Goal: Communication & Community: Answer question/provide support

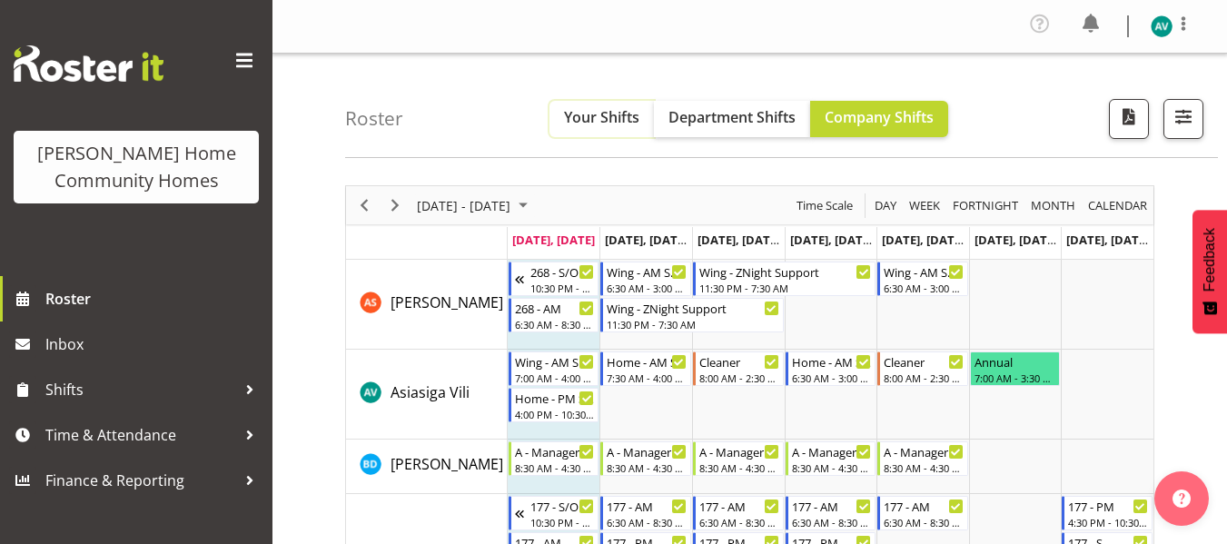
click at [579, 128] on button "Your Shifts" at bounding box center [601, 119] width 104 height 36
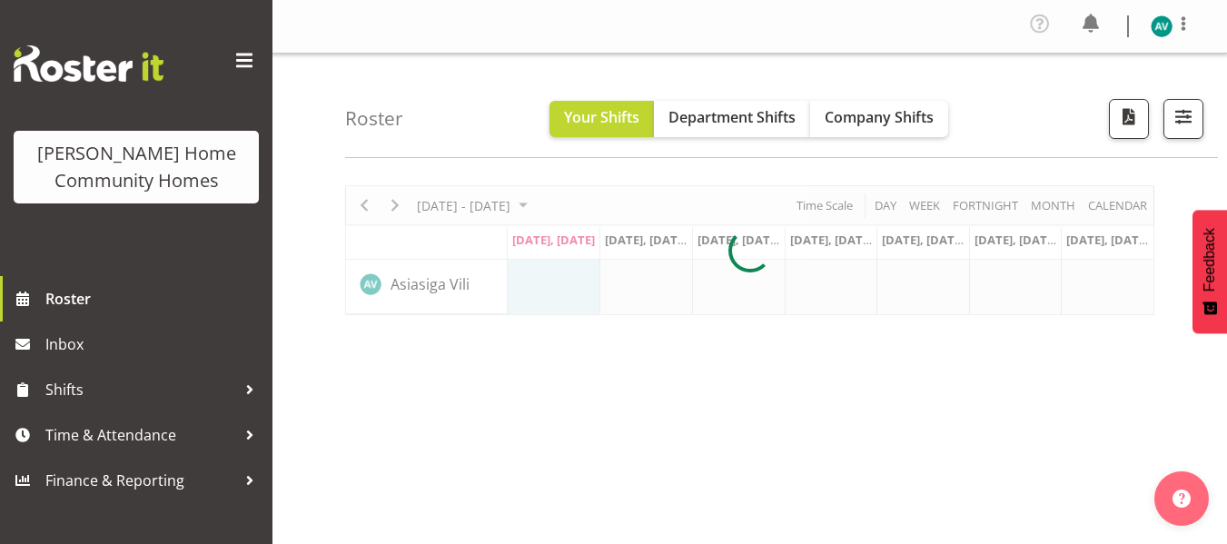
click at [405, 203] on div at bounding box center [749, 250] width 809 height 130
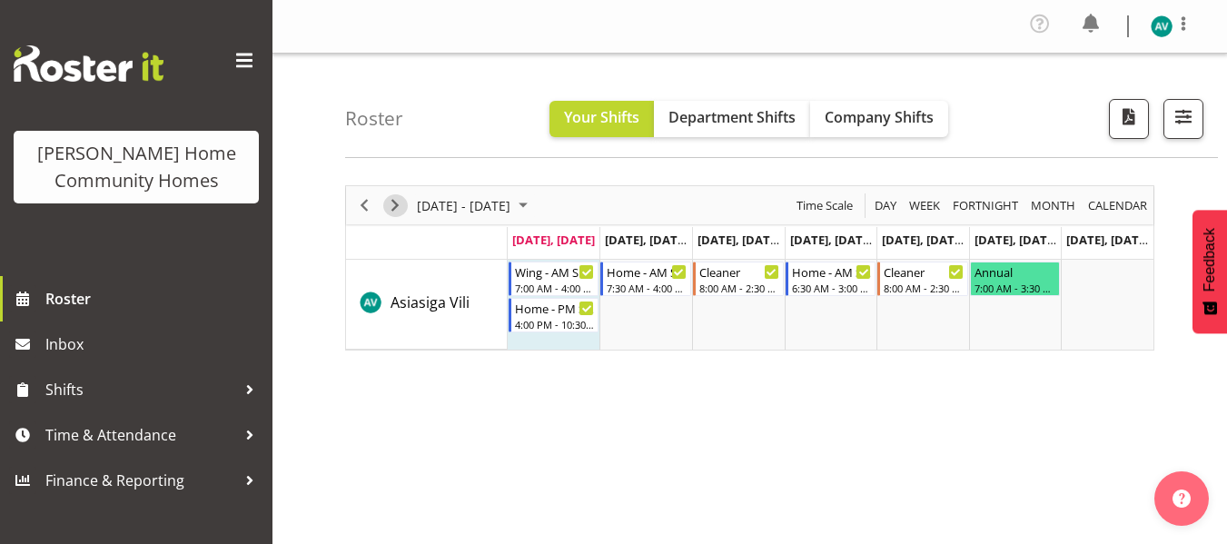
click at [392, 204] on span "Next" at bounding box center [395, 205] width 22 height 23
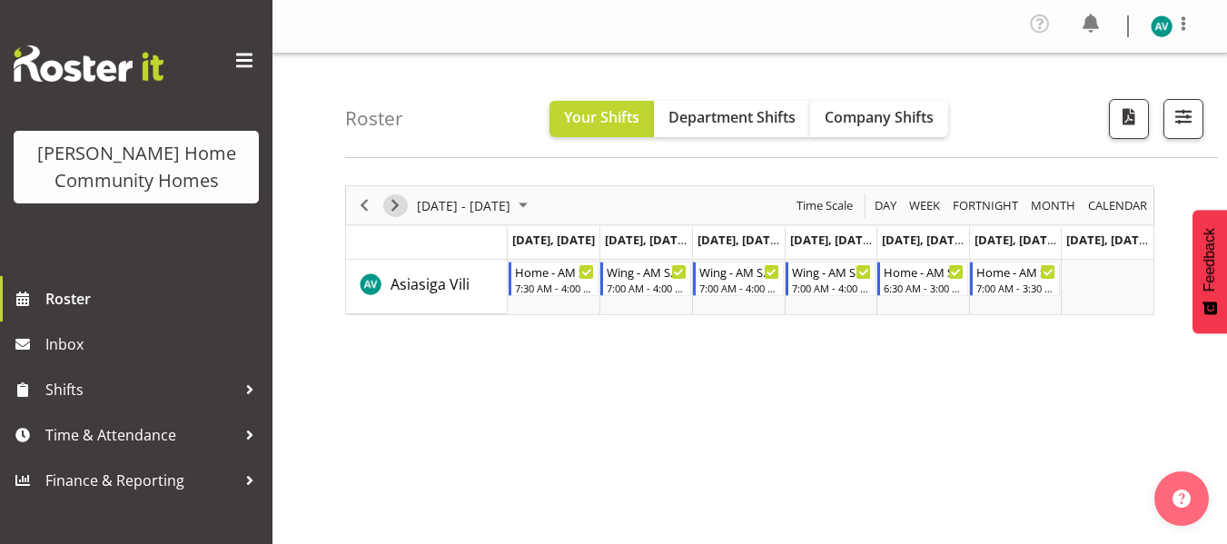
click at [391, 203] on span "Next" at bounding box center [395, 205] width 22 height 23
click at [398, 211] on span "Next" at bounding box center [395, 205] width 22 height 23
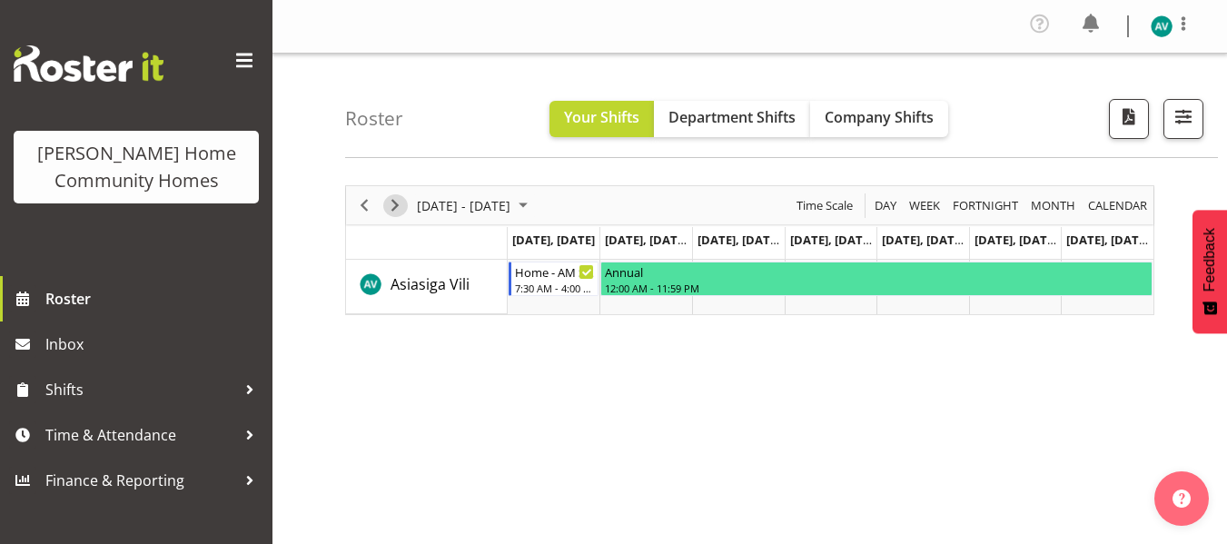
click at [385, 201] on span "Next" at bounding box center [395, 205] width 22 height 23
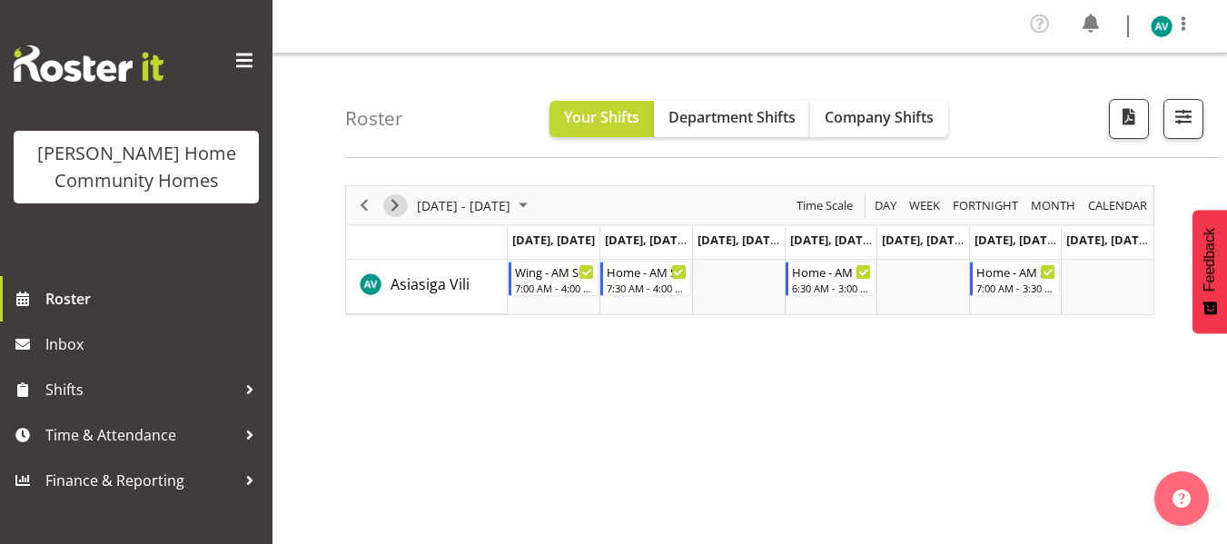
click at [401, 203] on span "Next" at bounding box center [395, 205] width 22 height 23
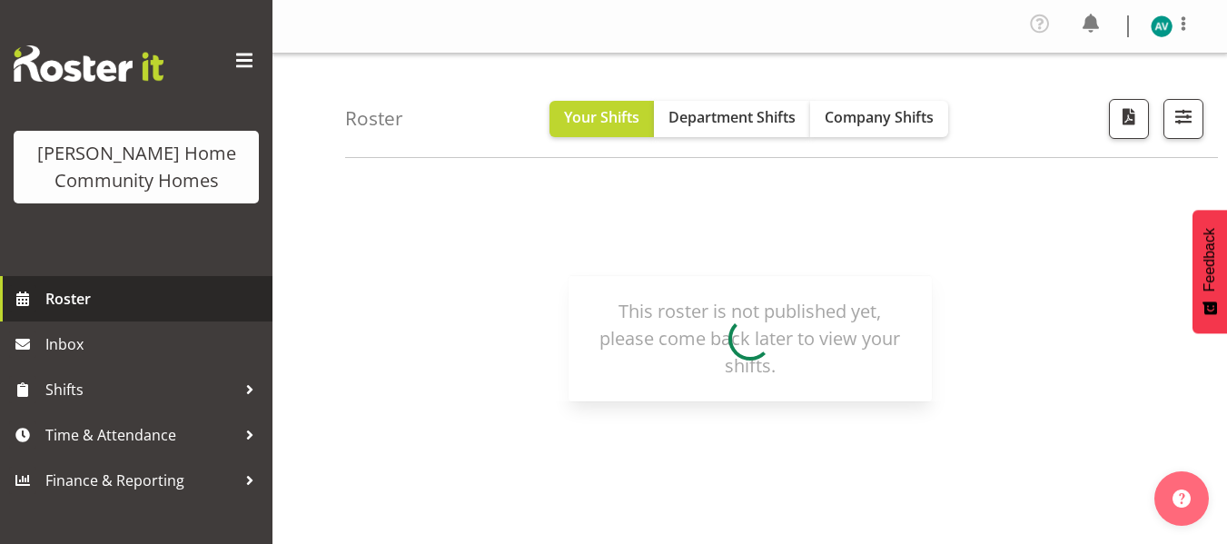
click at [75, 303] on span "Roster" at bounding box center [154, 298] width 218 height 27
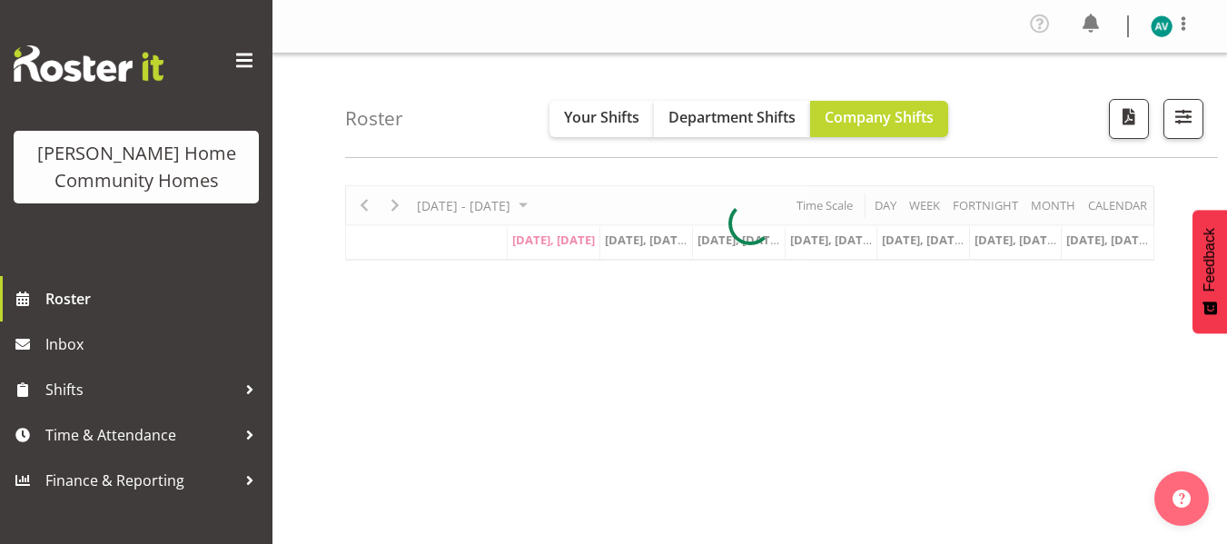
click at [727, 182] on div "September 08 - 14, 2025 Today Day Week Fortnight Month calendar Month Agenda Ti…" at bounding box center [786, 535] width 882 height 727
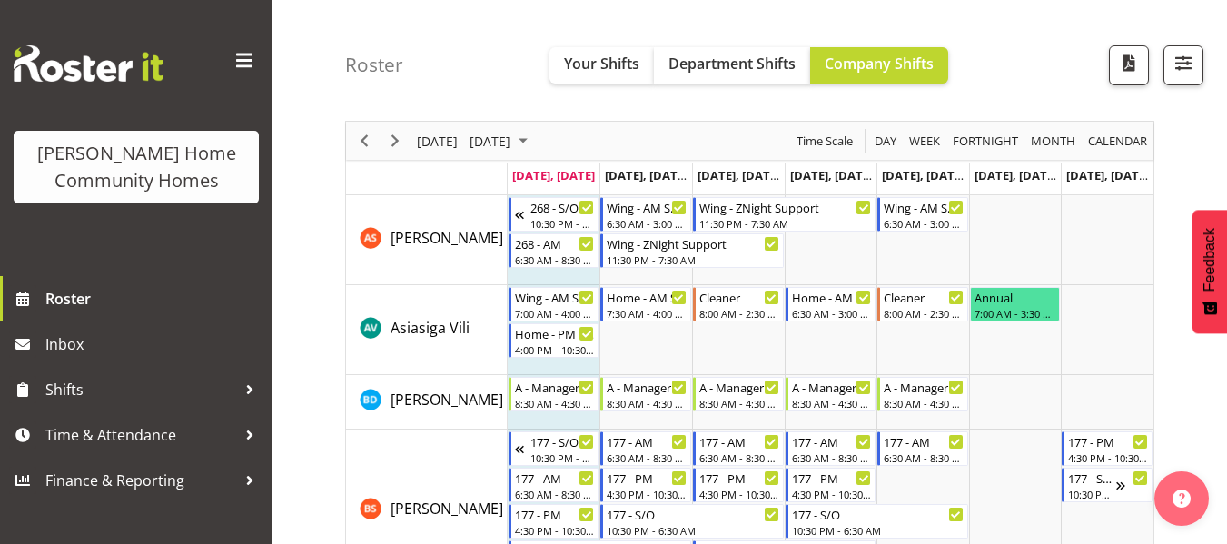
scroll to position [17, 0]
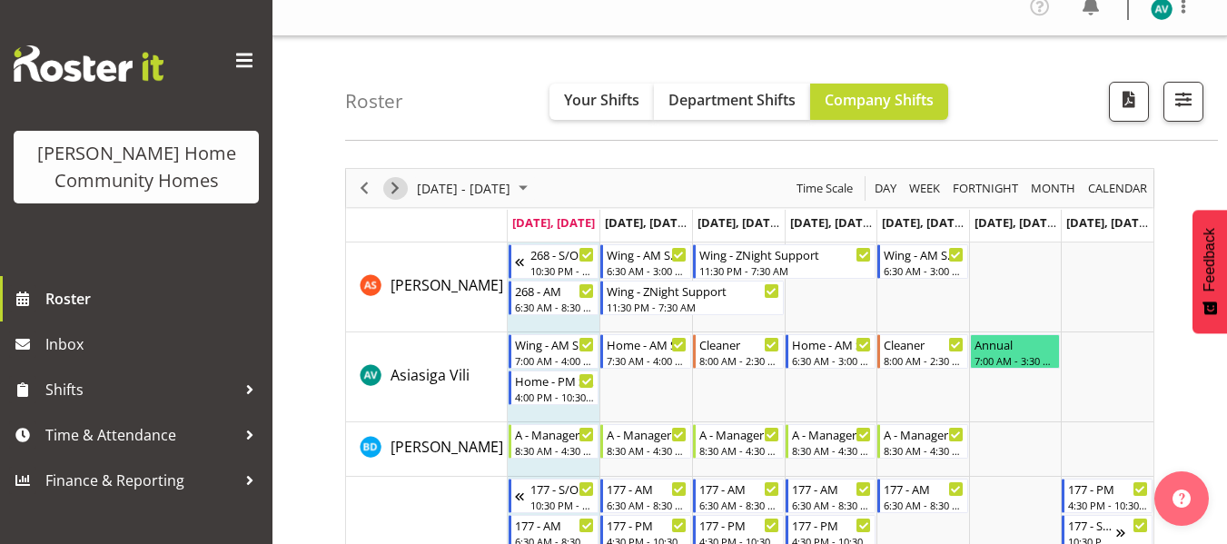
click at [394, 182] on span "Next" at bounding box center [395, 188] width 22 height 23
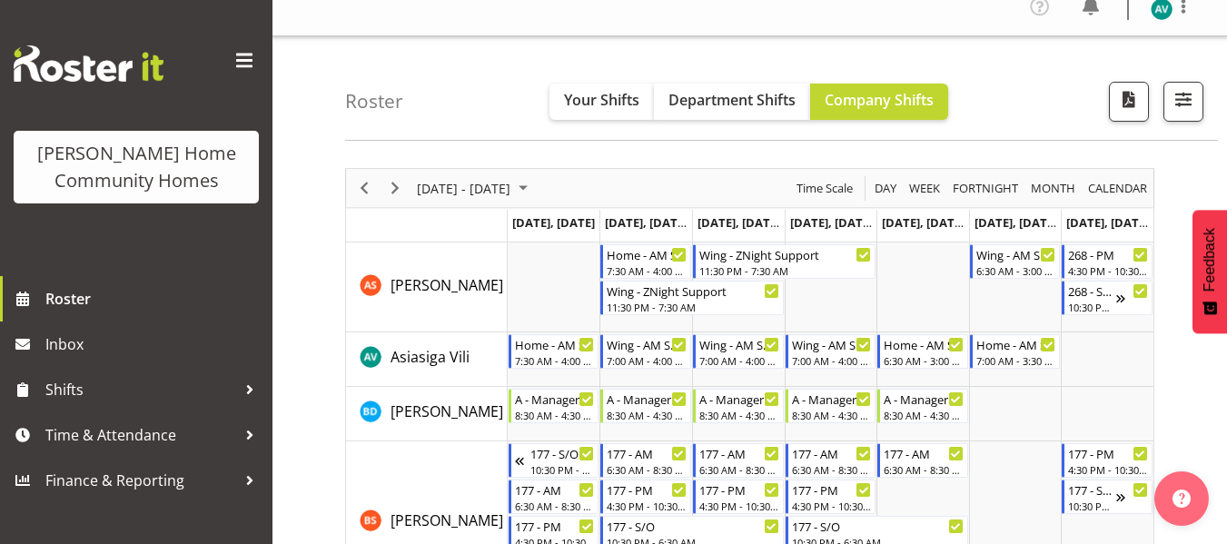
click at [397, 201] on div "Timeline Week of September 15, 2025" at bounding box center [395, 188] width 31 height 38
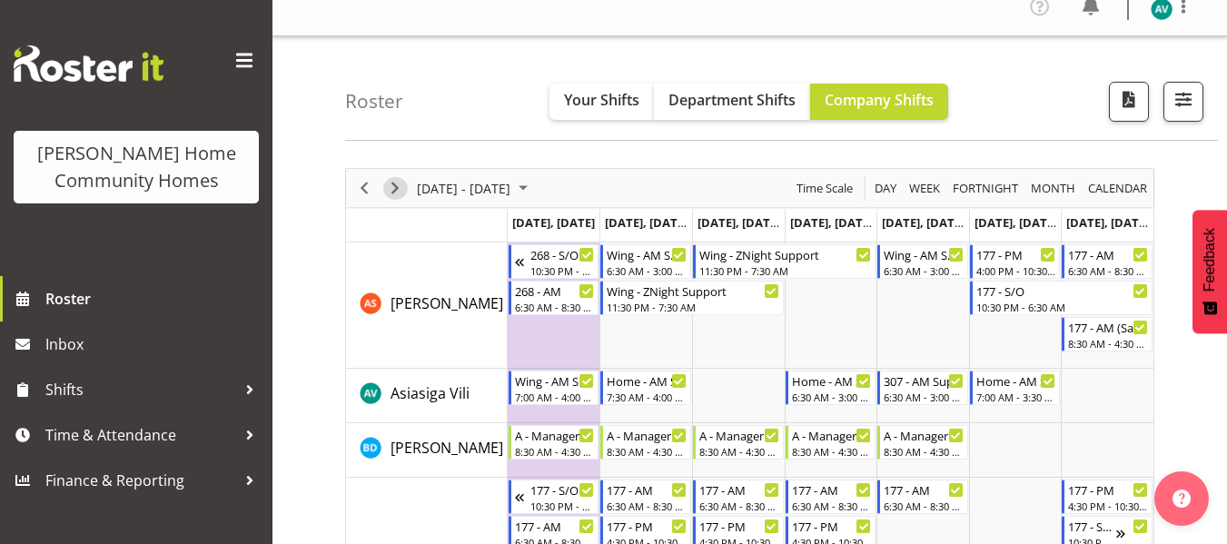
click at [401, 185] on span "Next" at bounding box center [395, 188] width 22 height 23
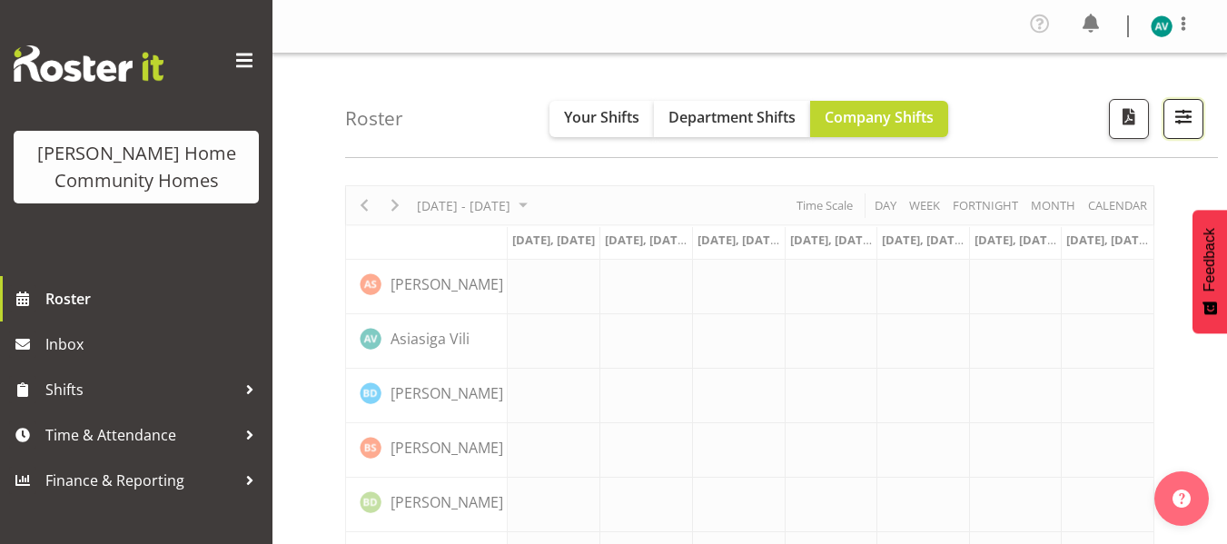
click at [1200, 113] on button "button" at bounding box center [1183, 119] width 40 height 40
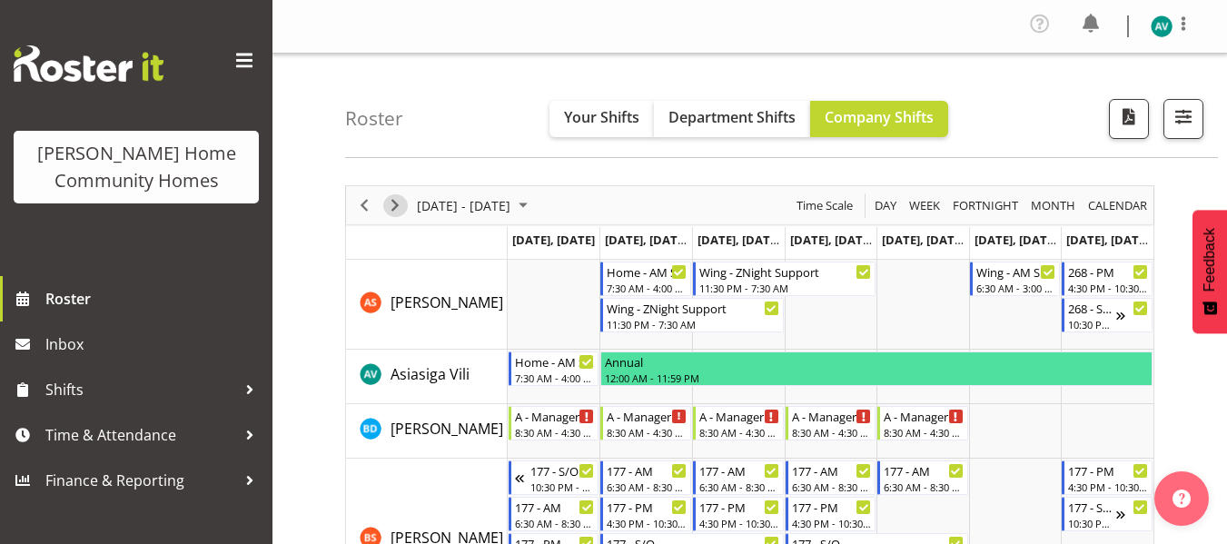
click at [396, 195] on span "Next" at bounding box center [395, 205] width 22 height 23
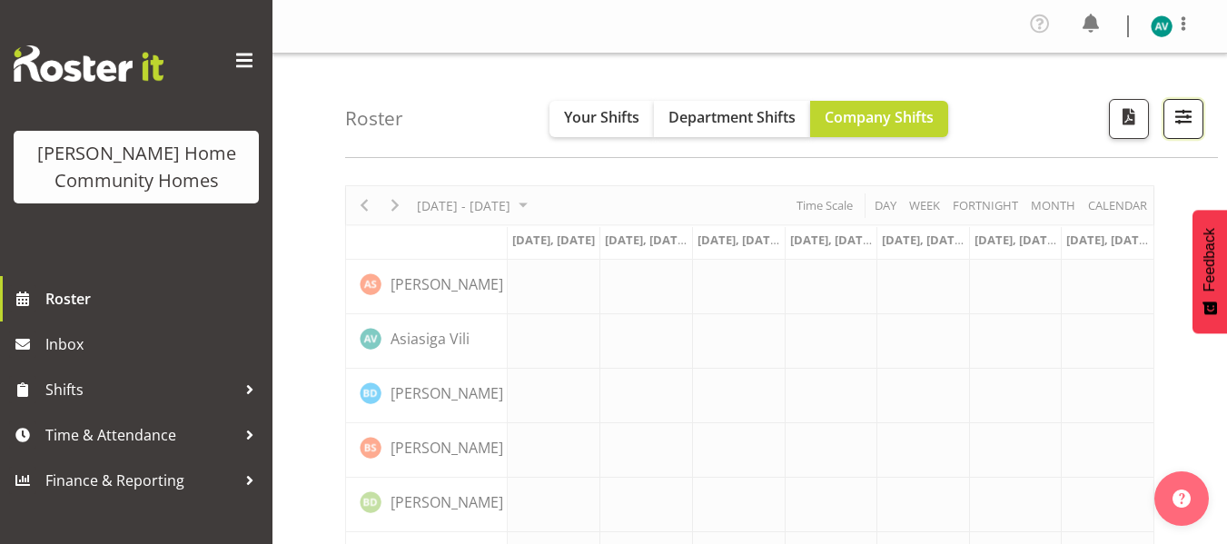
click at [1183, 128] on span "button" at bounding box center [1184, 116] width 24 height 24
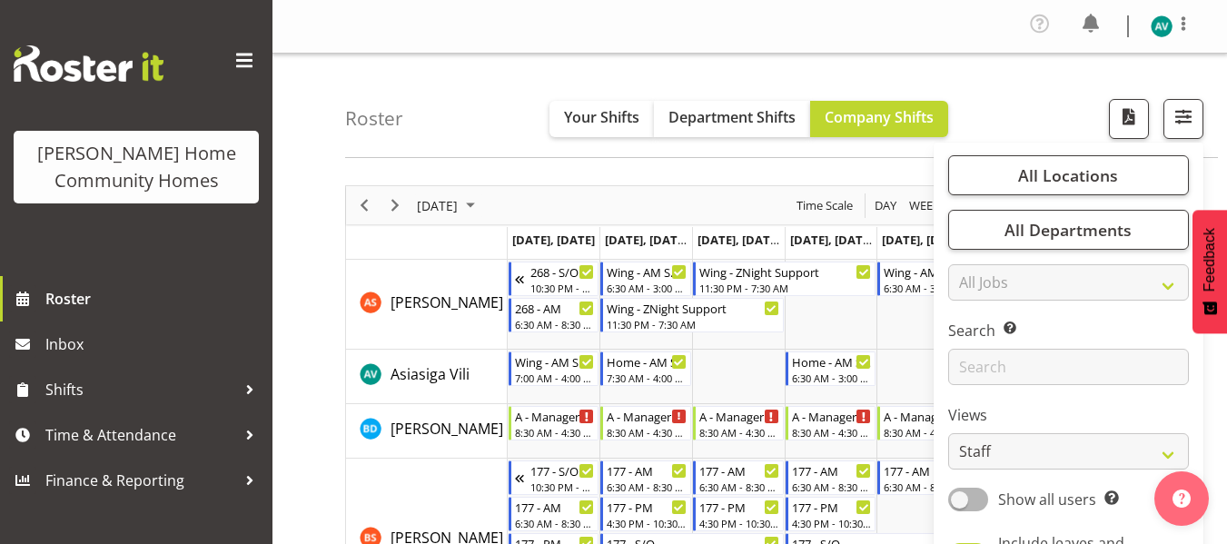
click at [983, 454] on select "Staff Role Shift - Horizontal Shift - Vertical Staff - Location" at bounding box center [1068, 451] width 241 height 36
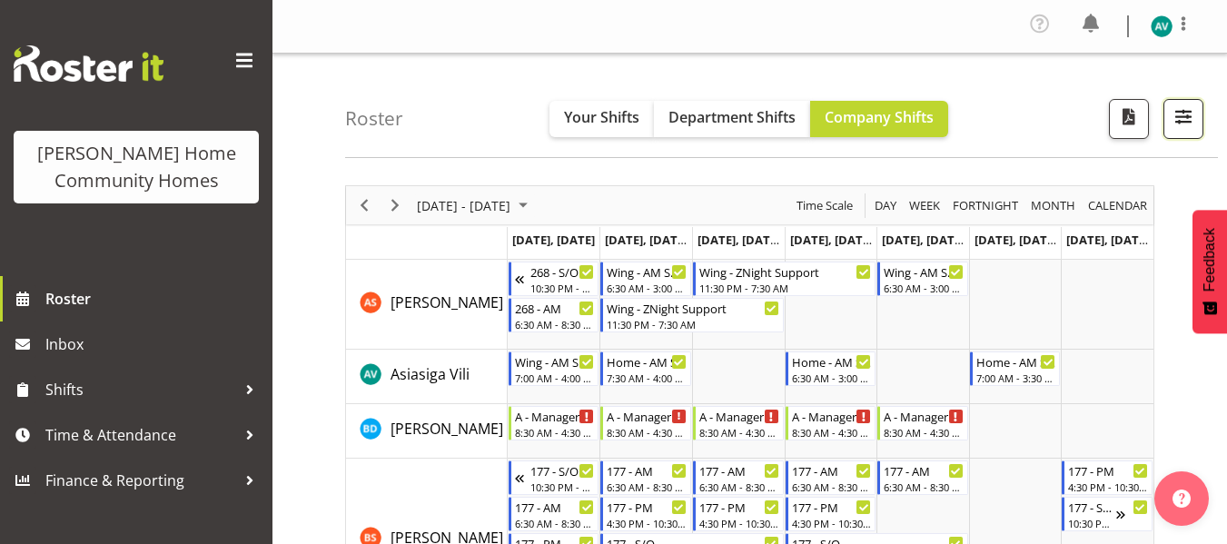
click at [1187, 128] on span "button" at bounding box center [1184, 116] width 24 height 24
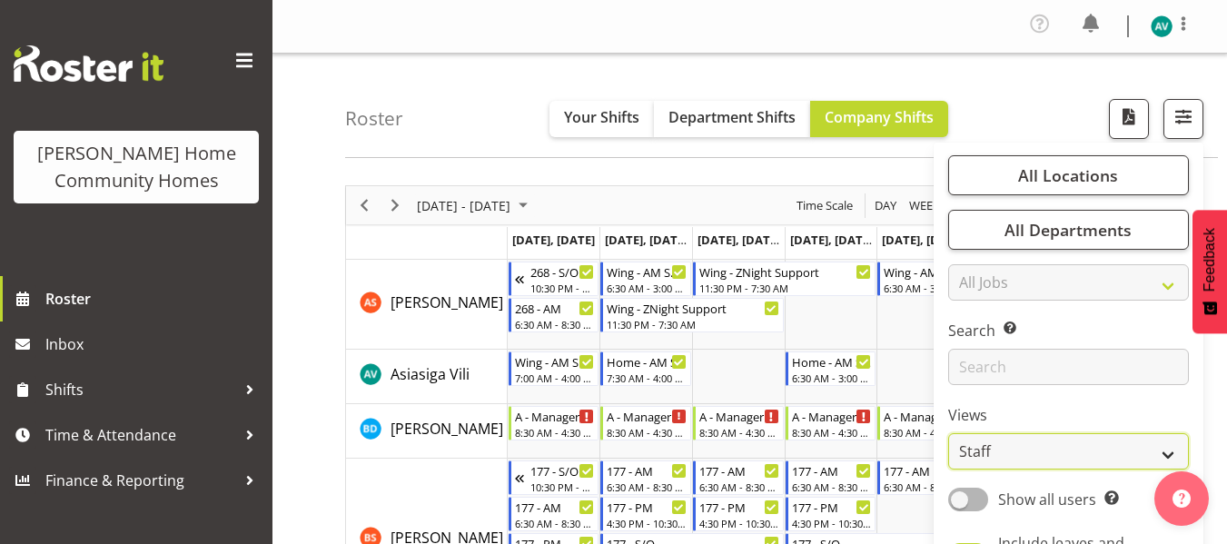
click at [989, 450] on select "Staff Role Shift - Horizontal Shift - Vertical Staff - Location" at bounding box center [1068, 451] width 241 height 36
select select "role"
click at [949, 433] on select "Staff Role Shift - Horizontal Shift - Vertical Staff - Location" at bounding box center [1068, 451] width 241 height 36
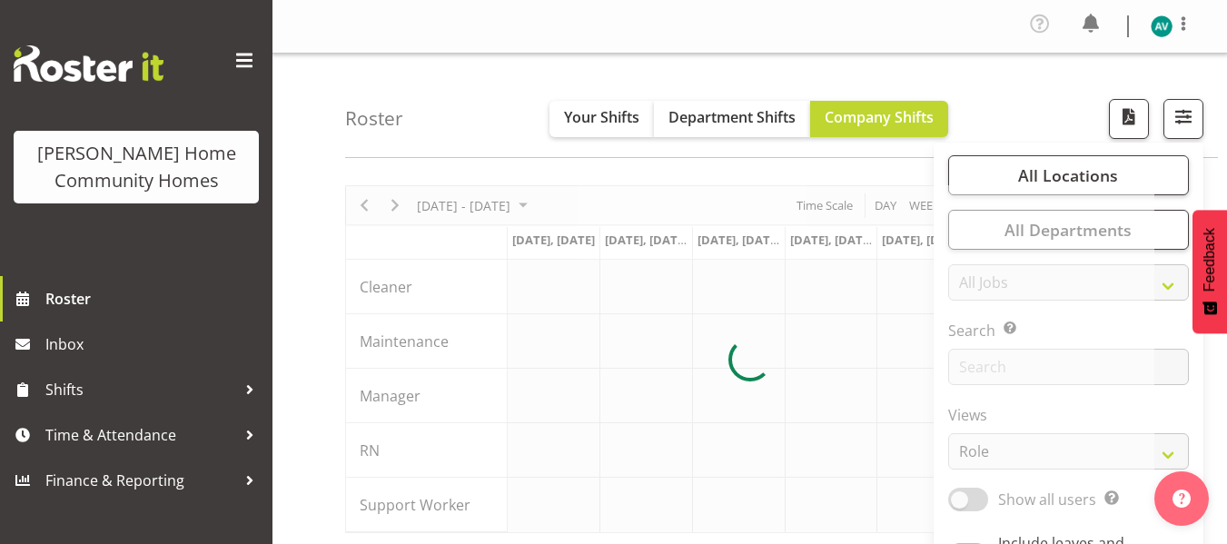
click at [1039, 98] on div "Roster Your Shifts Department Shifts Company Shifts All Locations Clear 177 Hal…" at bounding box center [781, 106] width 873 height 104
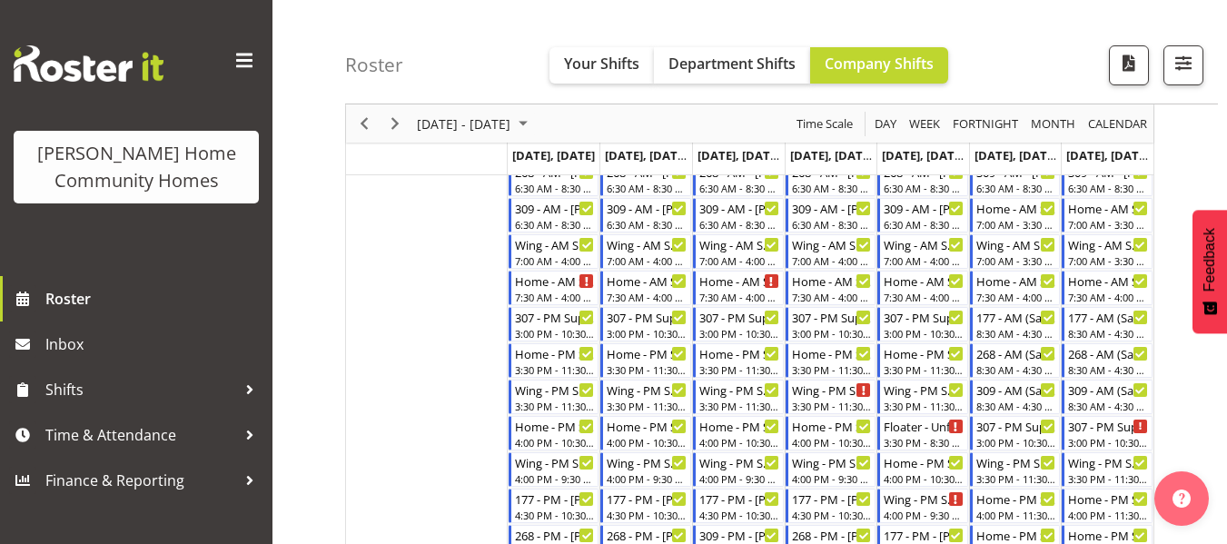
scroll to position [534, 0]
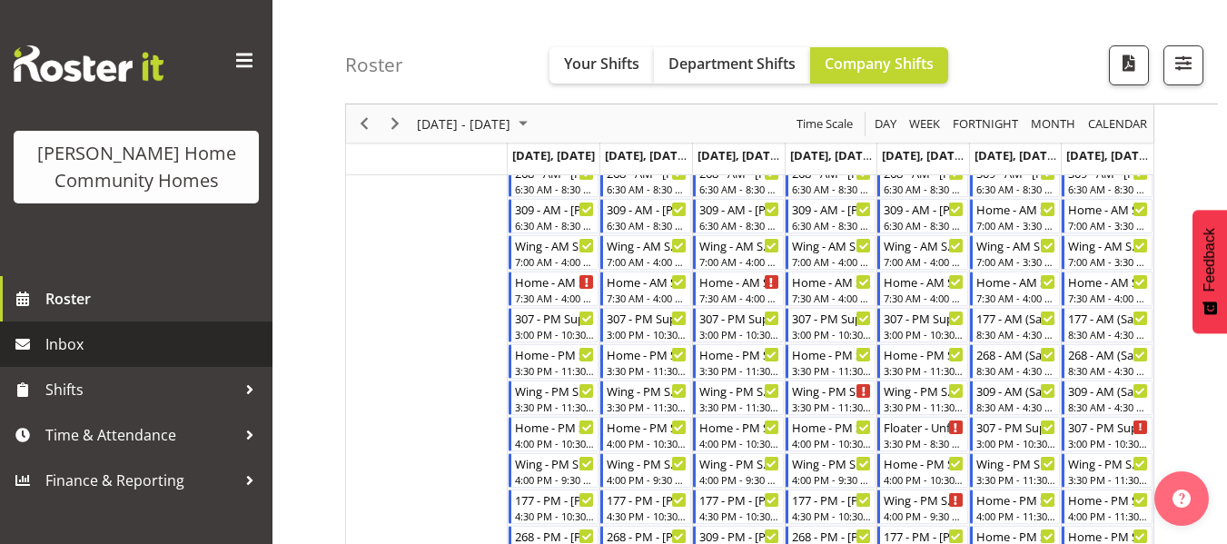
click at [104, 350] on span "Inbox" at bounding box center [154, 344] width 218 height 27
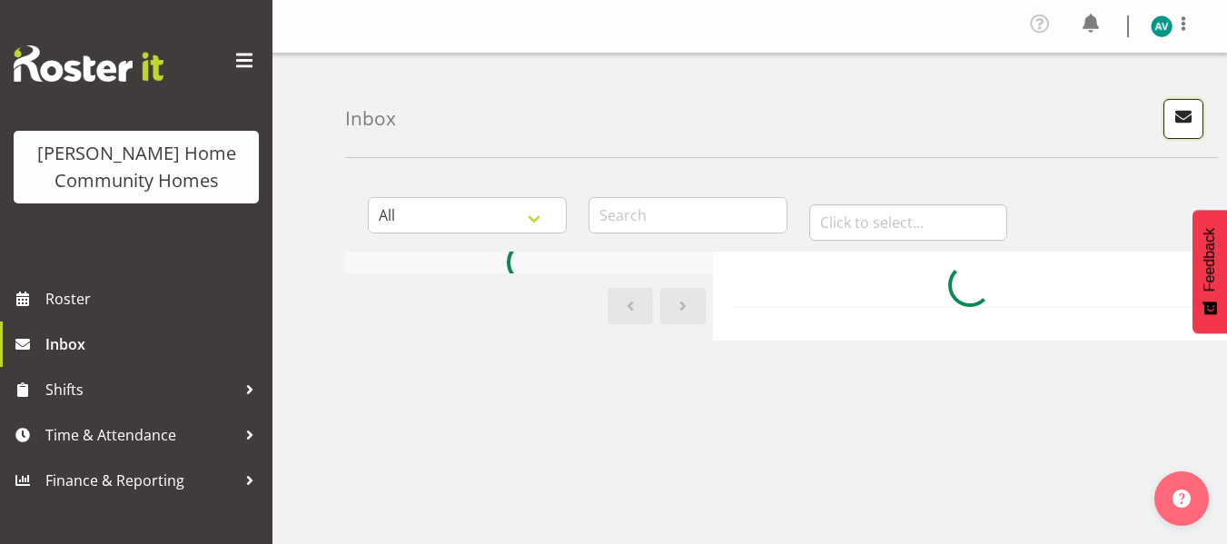
click at [1199, 104] on button "button" at bounding box center [1183, 119] width 40 height 40
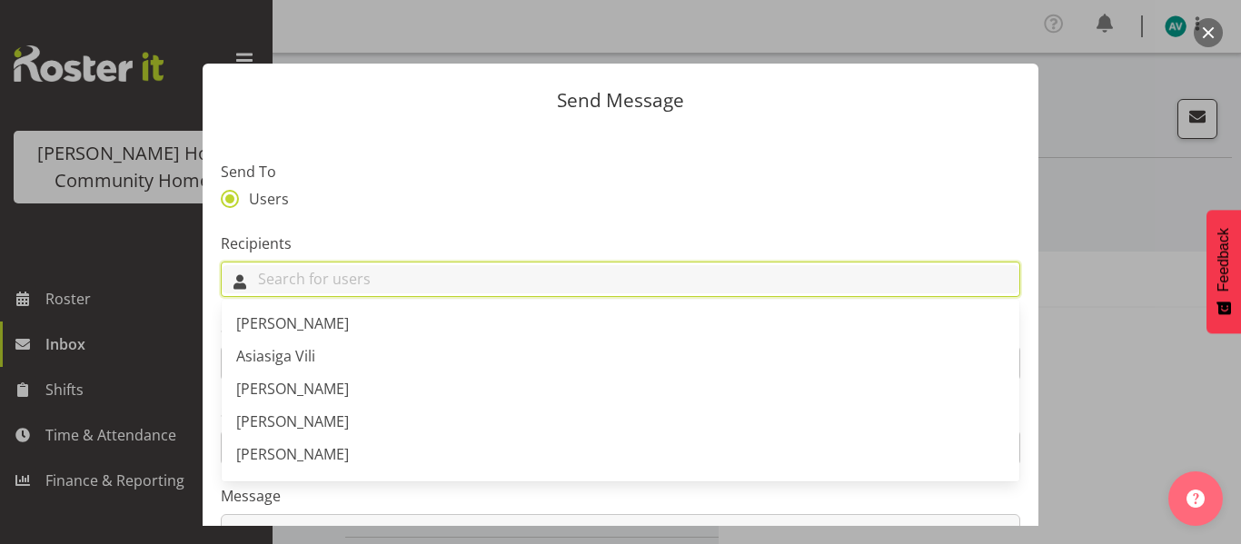
click at [609, 281] on input "text" at bounding box center [620, 279] width 797 height 28
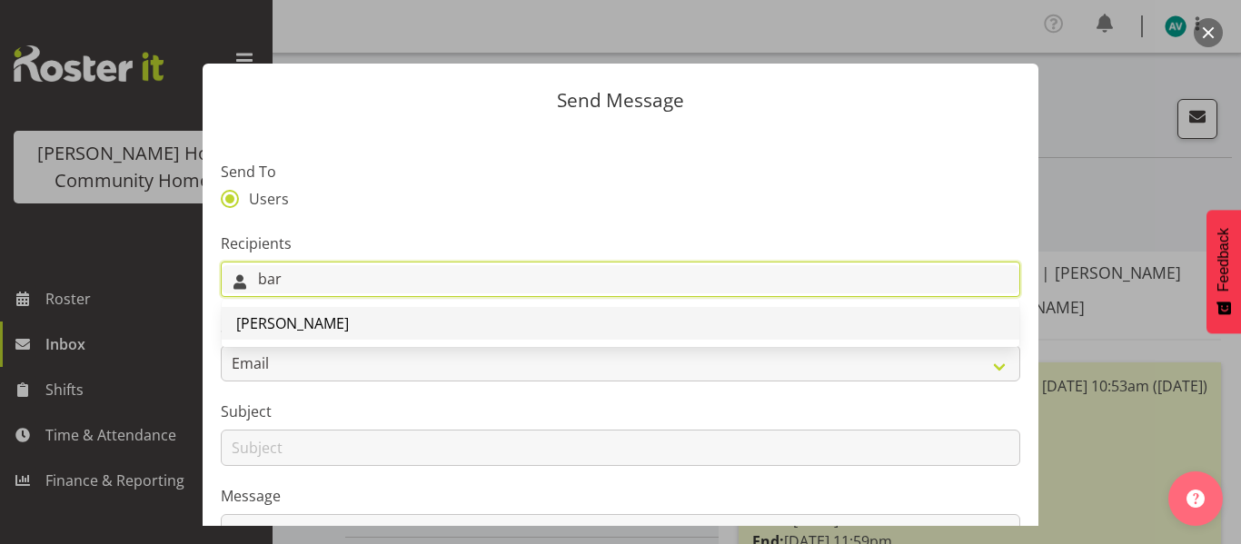
type input "bar"
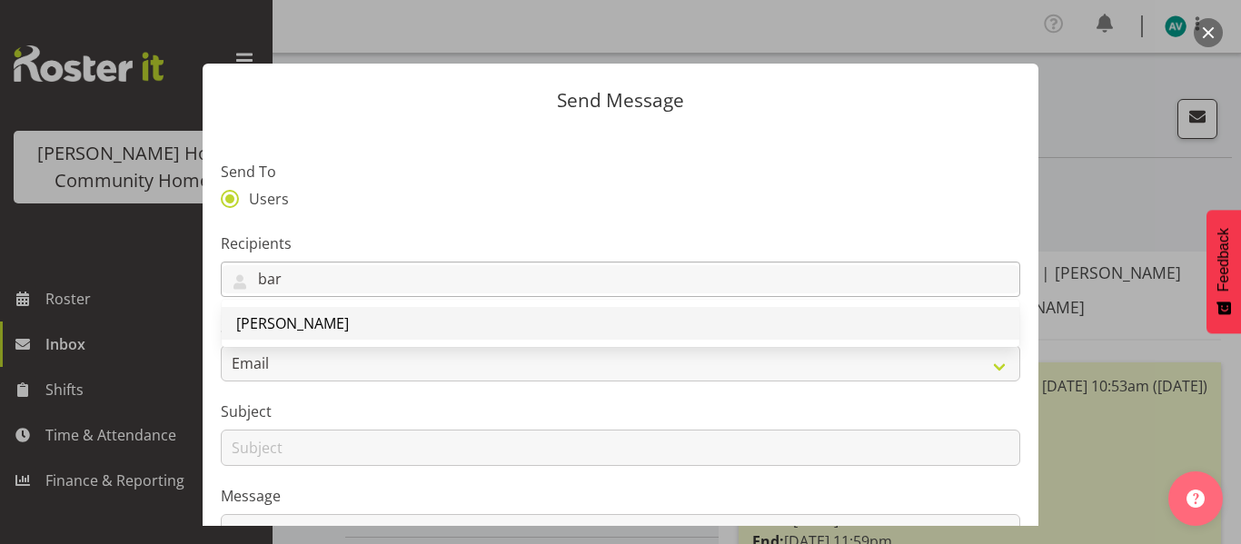
click at [418, 333] on link "[PERSON_NAME]" at bounding box center [620, 323] width 797 height 33
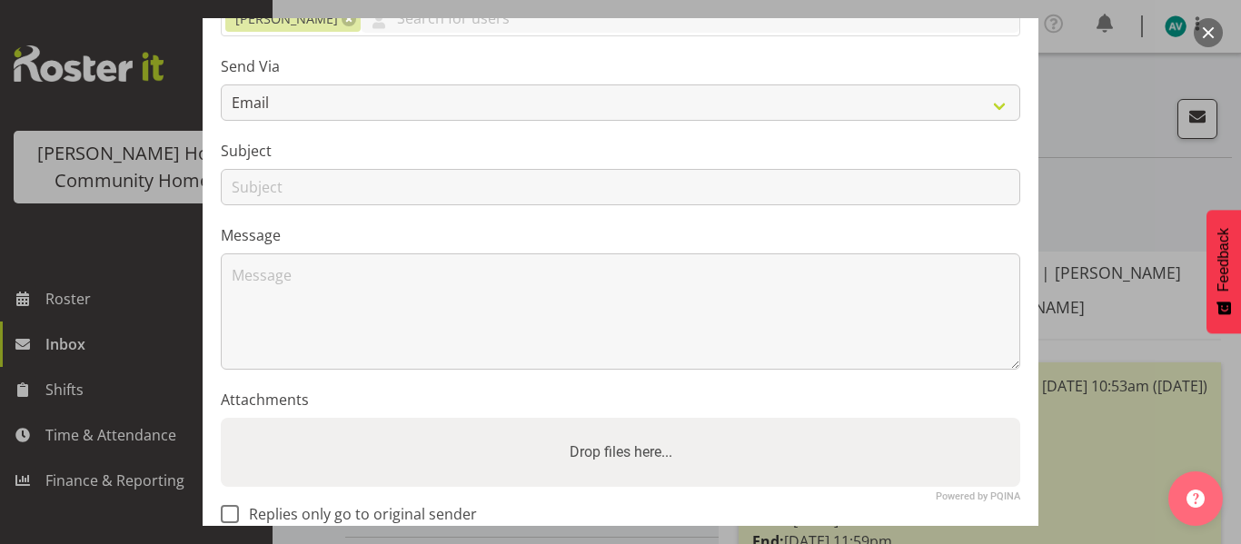
scroll to position [295, 0]
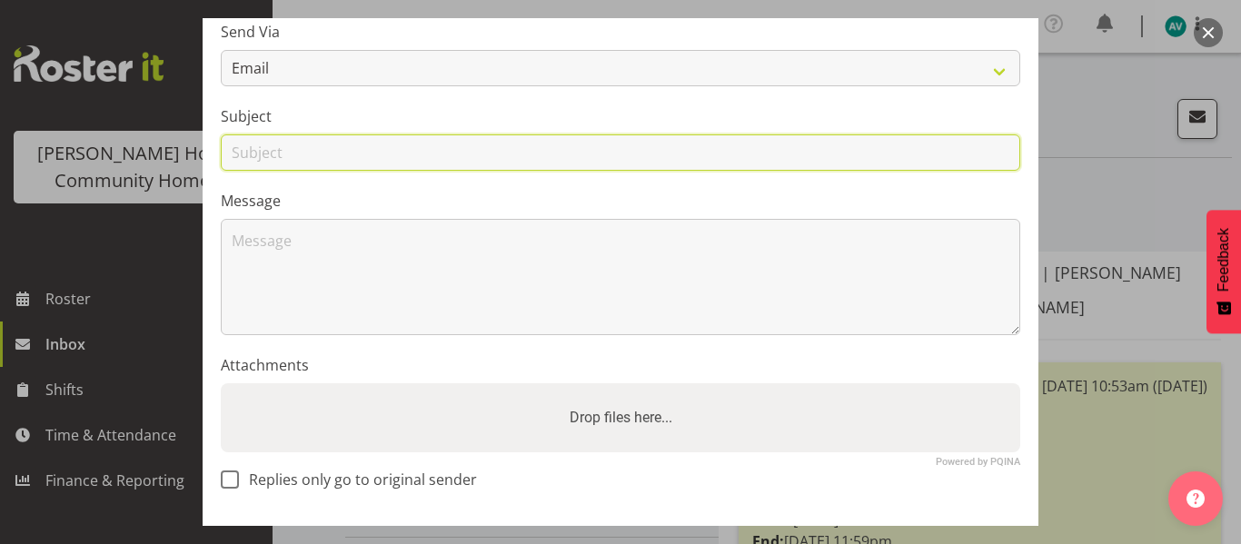
click at [486, 156] on input "text" at bounding box center [620, 152] width 799 height 36
type input "pick up shift"
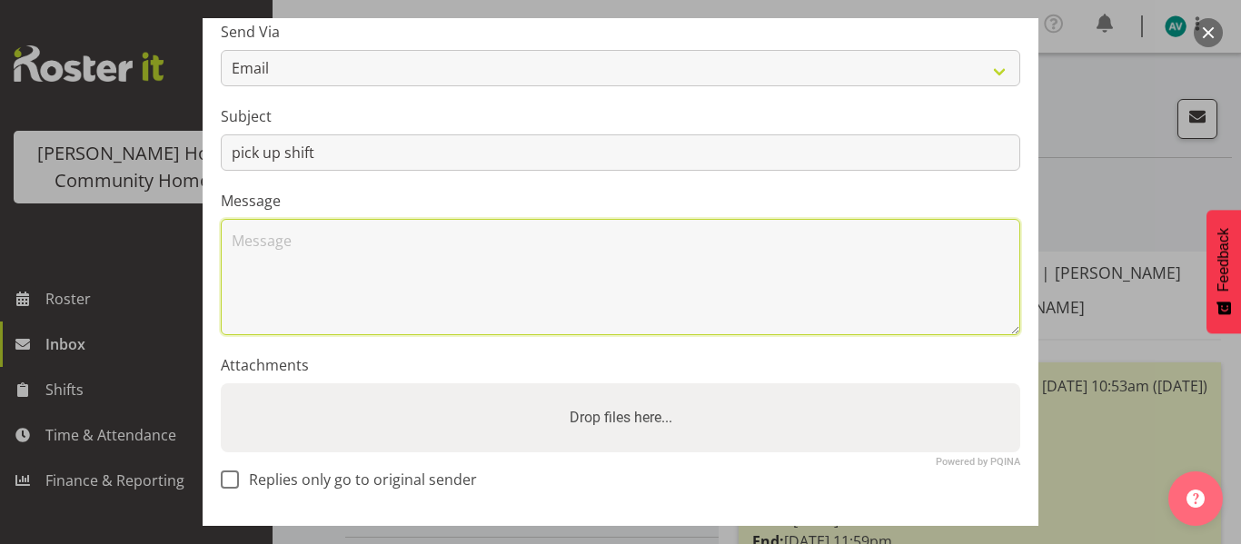
click at [354, 254] on textarea at bounding box center [620, 277] width 799 height 116
click at [307, 240] on textarea "Hey barb. Im happy to work on the 8/10" at bounding box center [620, 277] width 799 height 116
click at [533, 240] on textarea "Hey barb. I'm happy to work on the 8/10" at bounding box center [620, 277] width 799 height 116
click at [679, 248] on textarea "Hey barb. I'm happy to work on the 8/10 730-4 if that okay with" at bounding box center [620, 277] width 799 height 116
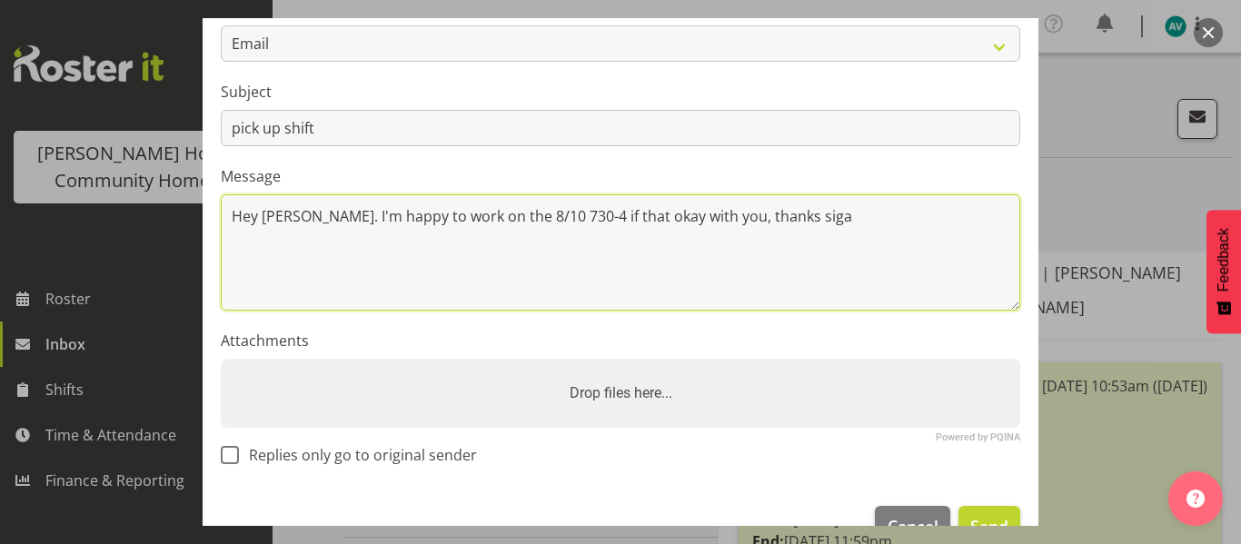
scroll to position [322, 0]
drag, startPoint x: 764, startPoint y: 215, endPoint x: 722, endPoint y: 257, distance: 59.1
click at [722, 257] on textarea "Hey barb. I'm happy to work on the 8/10 730-4 if that okay with you, thanks siga" at bounding box center [620, 250] width 799 height 116
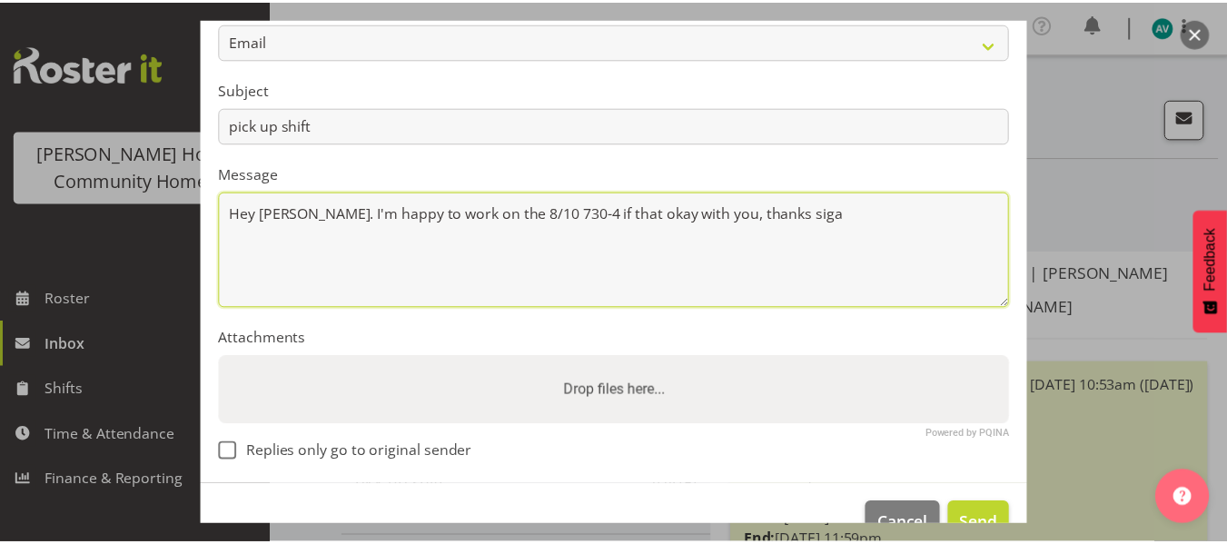
scroll to position [367, 0]
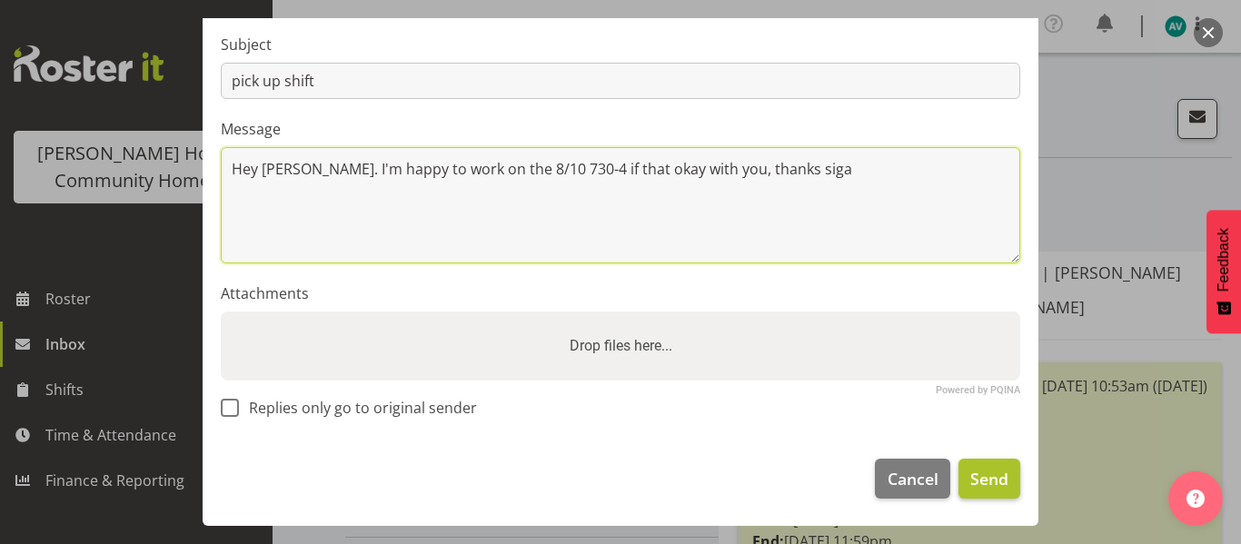
type textarea "Hey barb. I'm happy to work on the 8/10 730-4 if that okay with you, thanks siga"
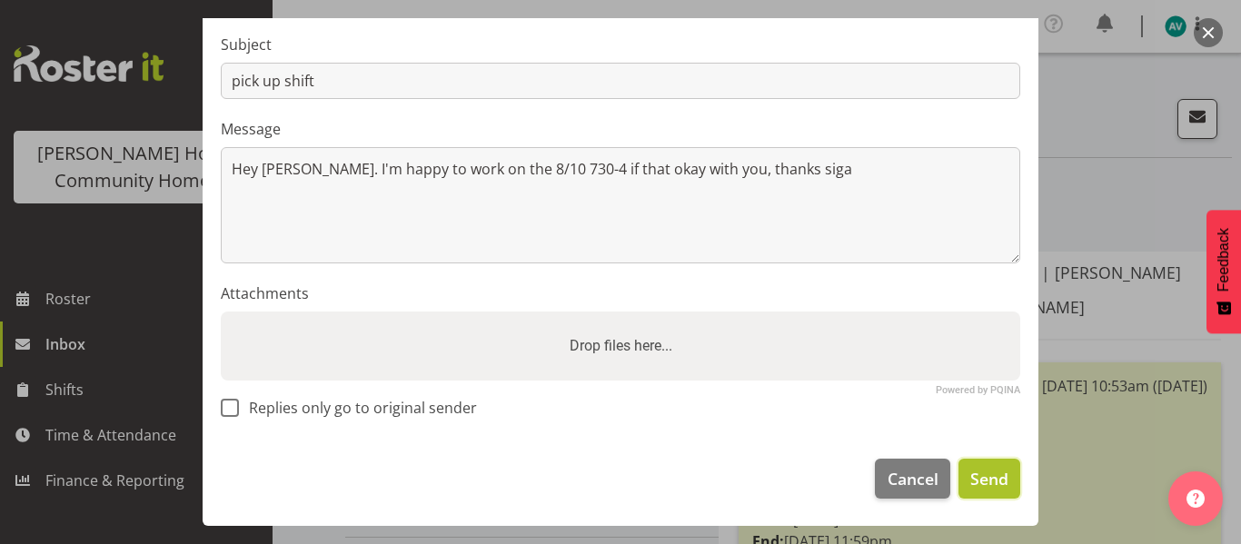
click at [975, 477] on span "Send" at bounding box center [989, 479] width 38 height 24
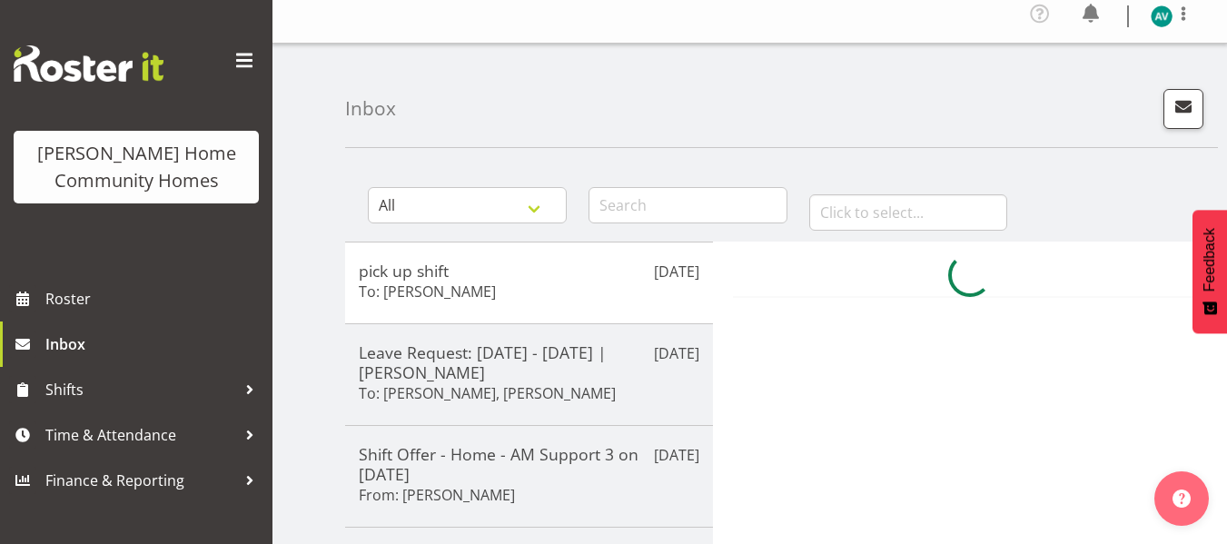
scroll to position [0, 0]
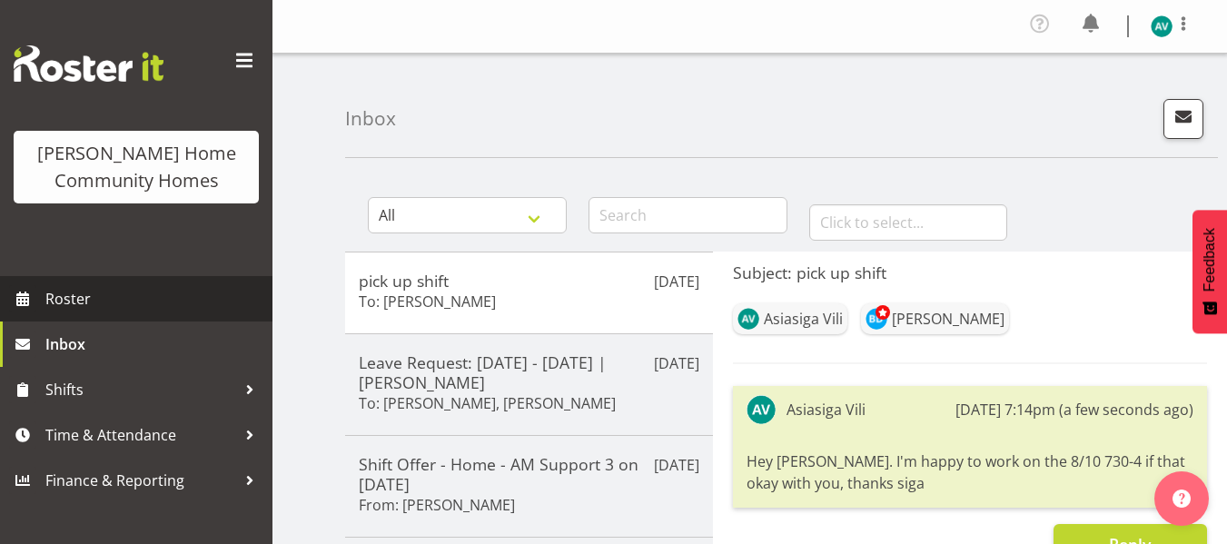
click at [146, 296] on span "Roster" at bounding box center [154, 298] width 218 height 27
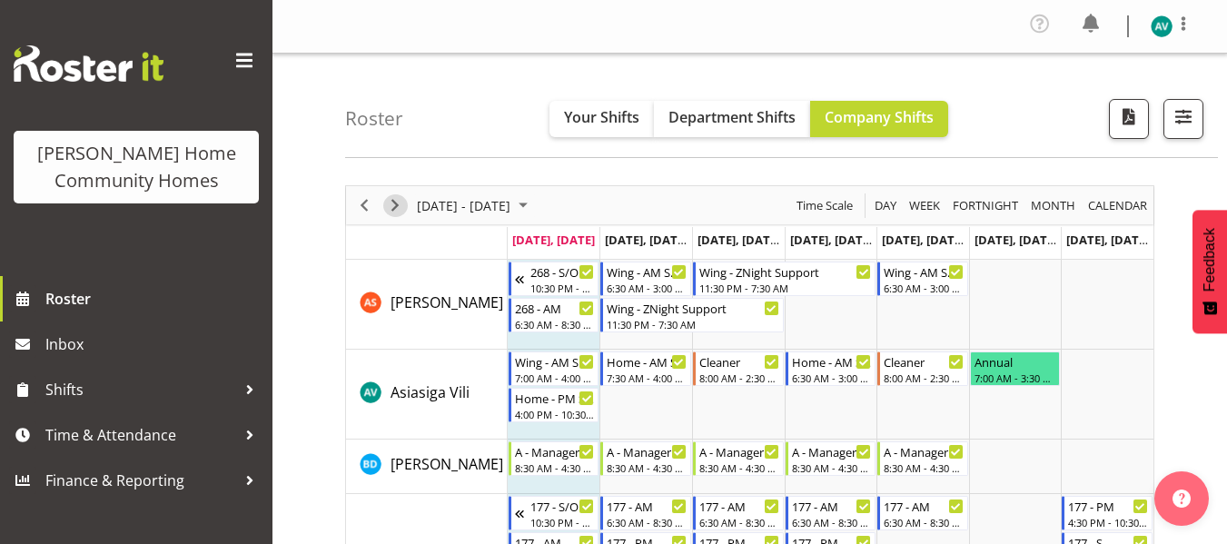
click at [388, 208] on span "Next" at bounding box center [395, 205] width 22 height 23
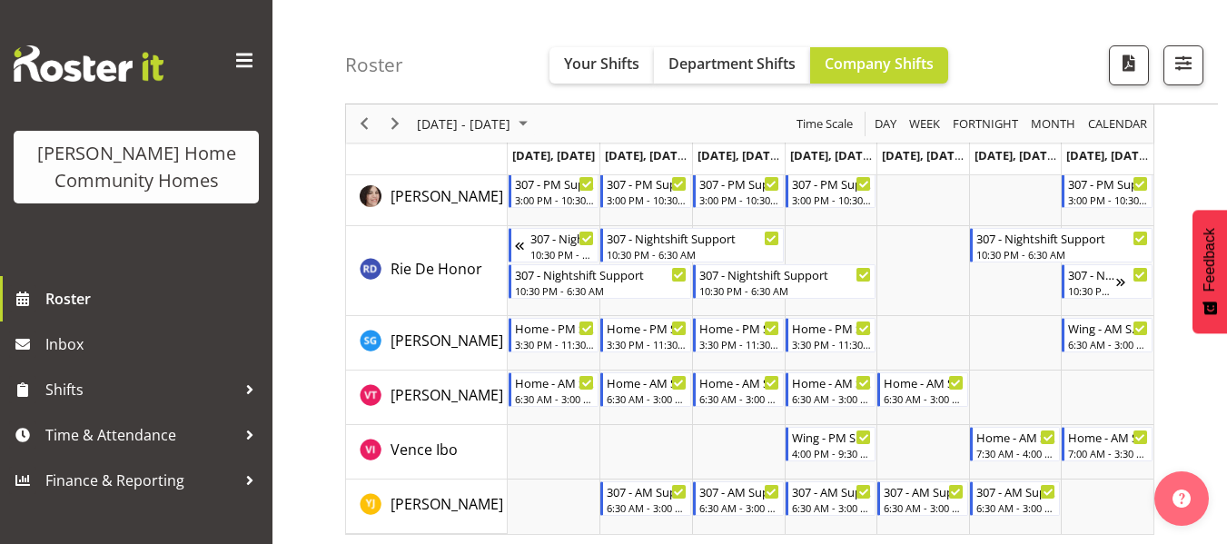
scroll to position [2588, 0]
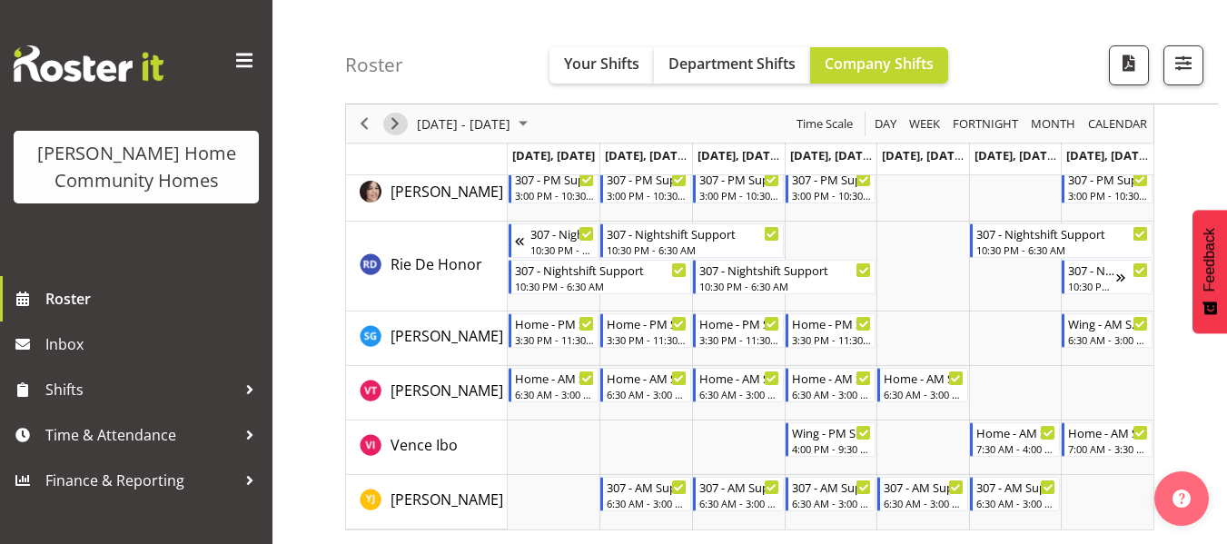
click at [392, 126] on span "Next" at bounding box center [395, 124] width 22 height 23
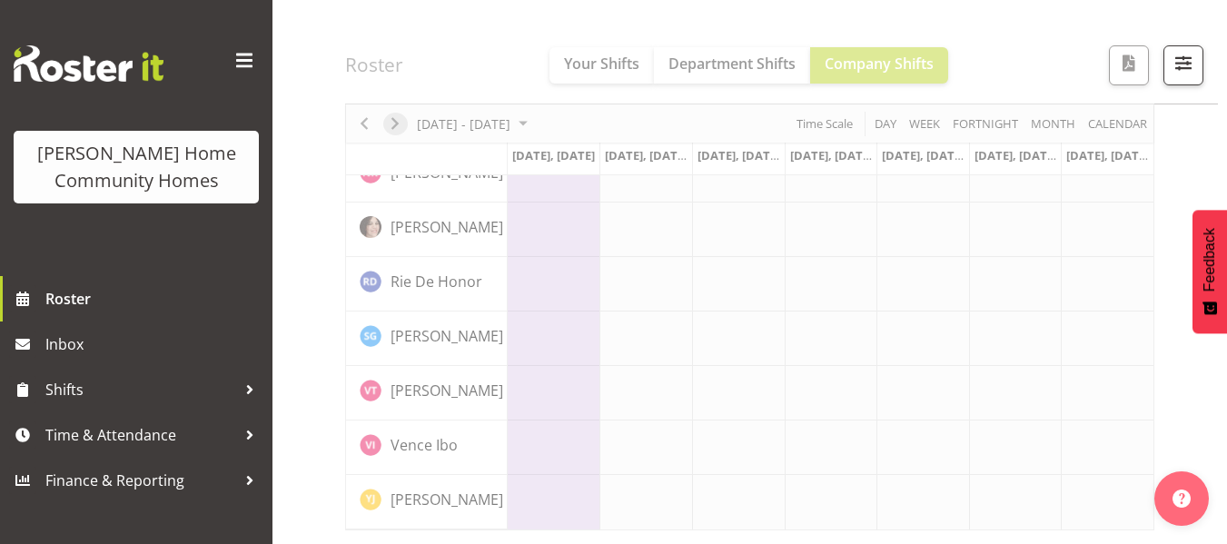
scroll to position [1474, 0]
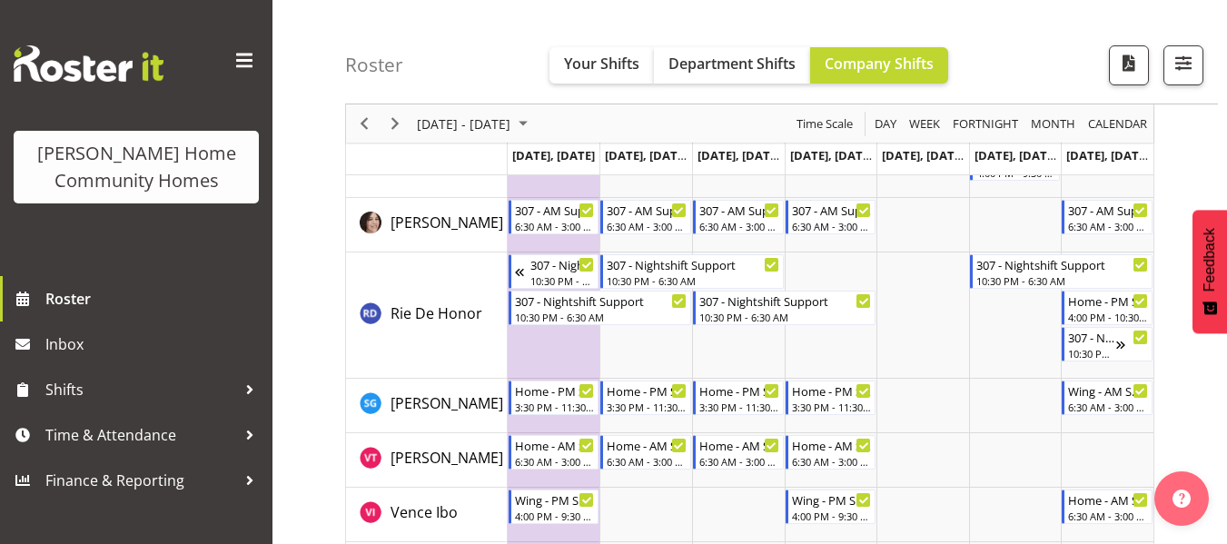
scroll to position [2551, 0]
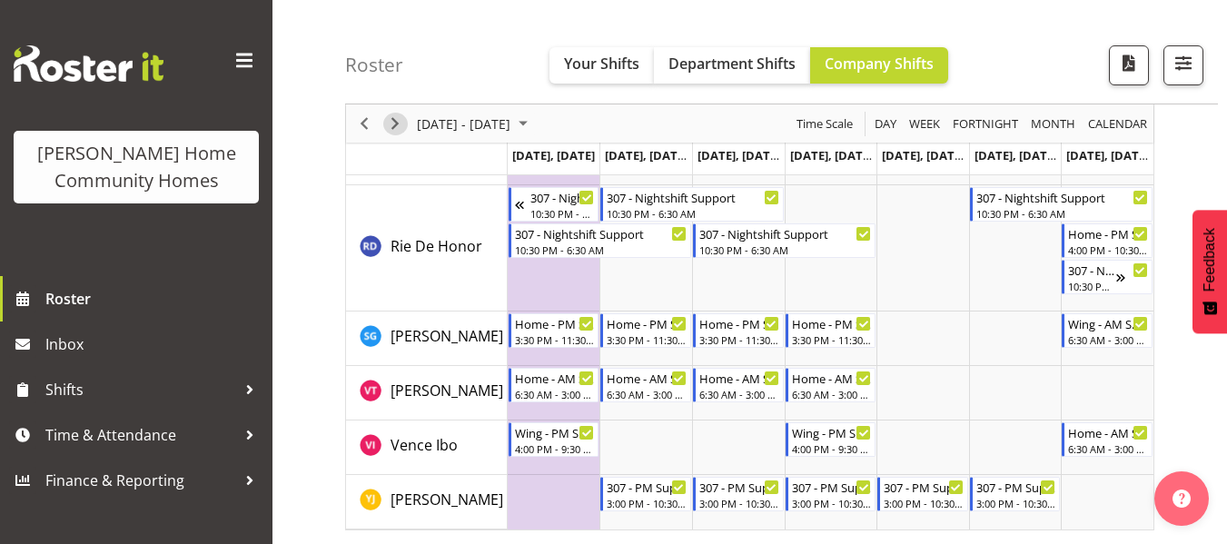
click at [389, 125] on span "Next" at bounding box center [395, 124] width 22 height 23
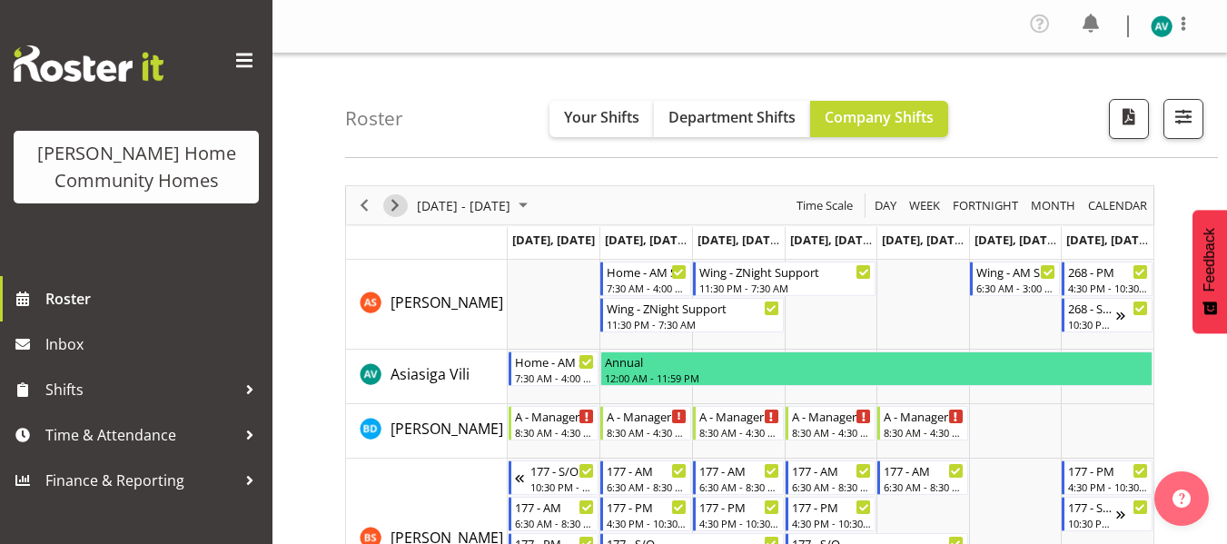
click at [401, 204] on span "Next" at bounding box center [395, 205] width 22 height 23
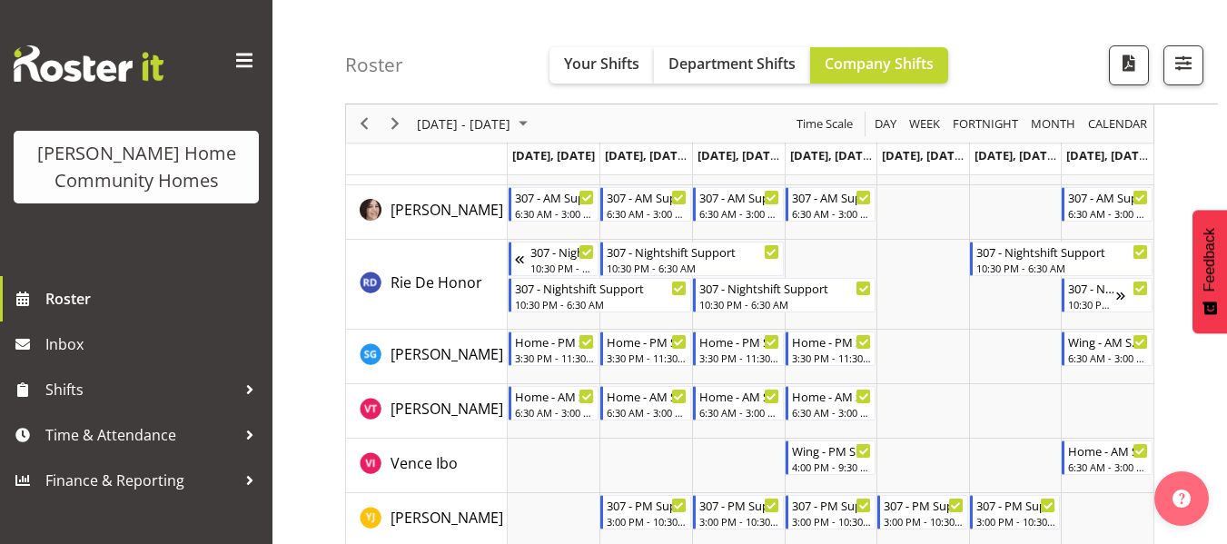
scroll to position [2550, 0]
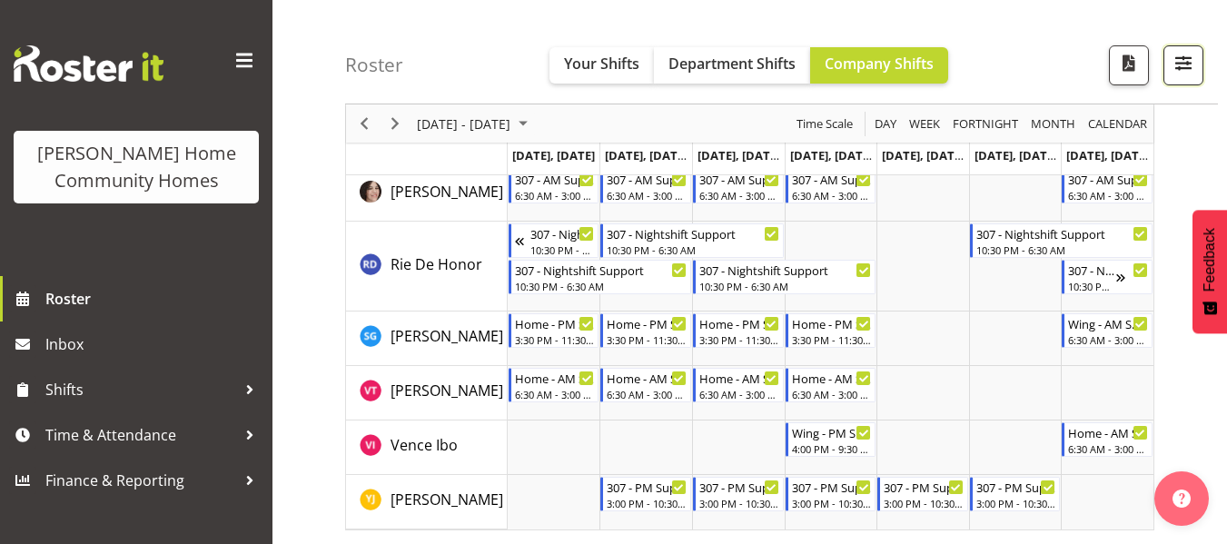
click at [1176, 67] on span "button" at bounding box center [1184, 63] width 24 height 24
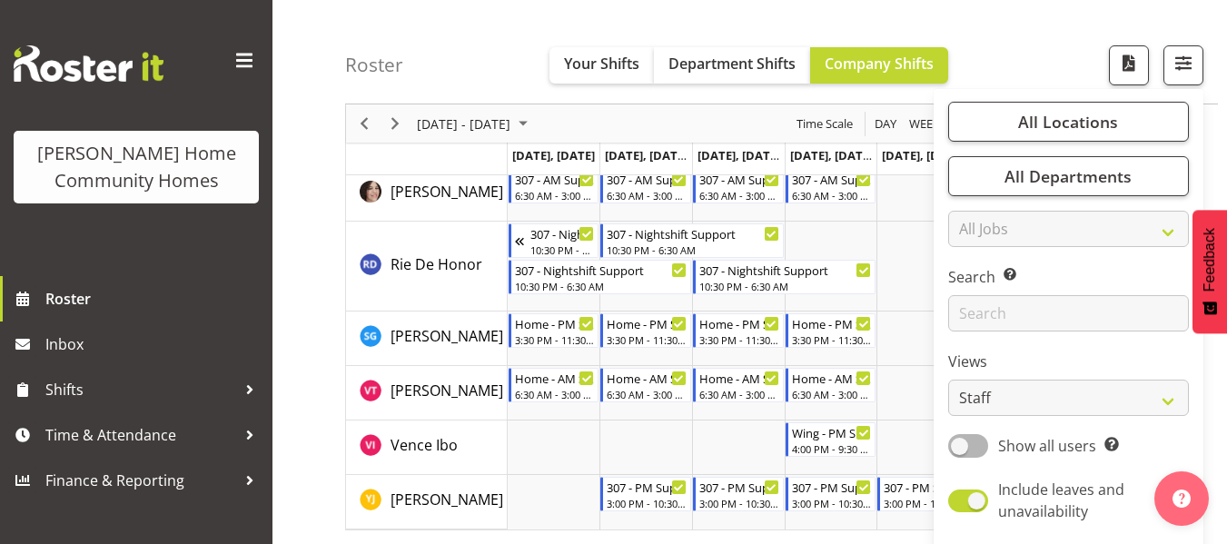
click at [1015, 35] on div "Roster Your Shifts Department Shifts Company Shifts All Locations Clear 177 Hal…" at bounding box center [781, 52] width 873 height 104
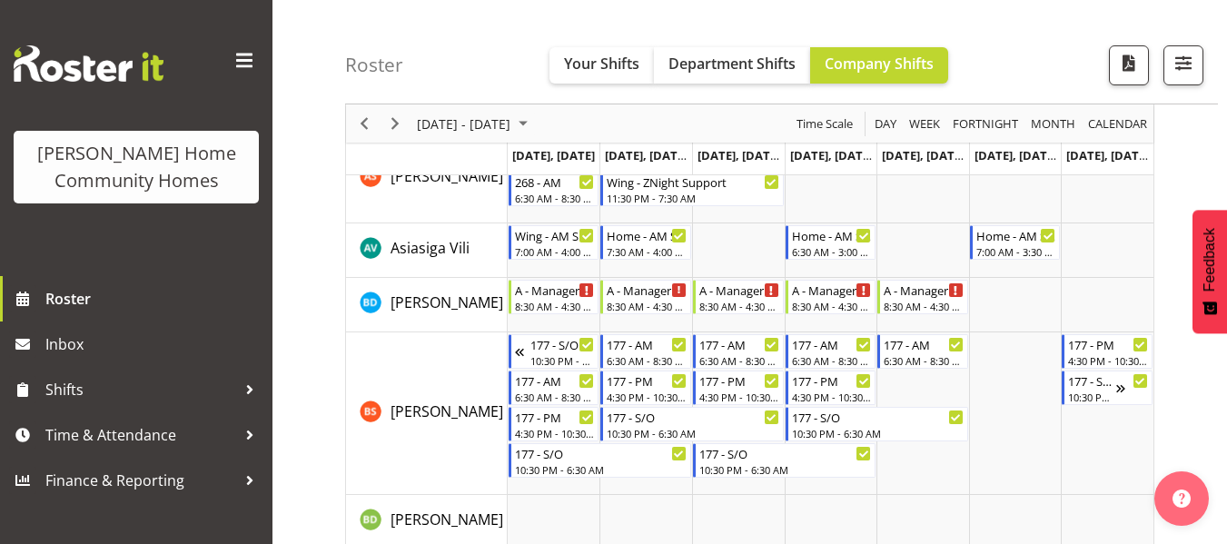
scroll to position [0, 0]
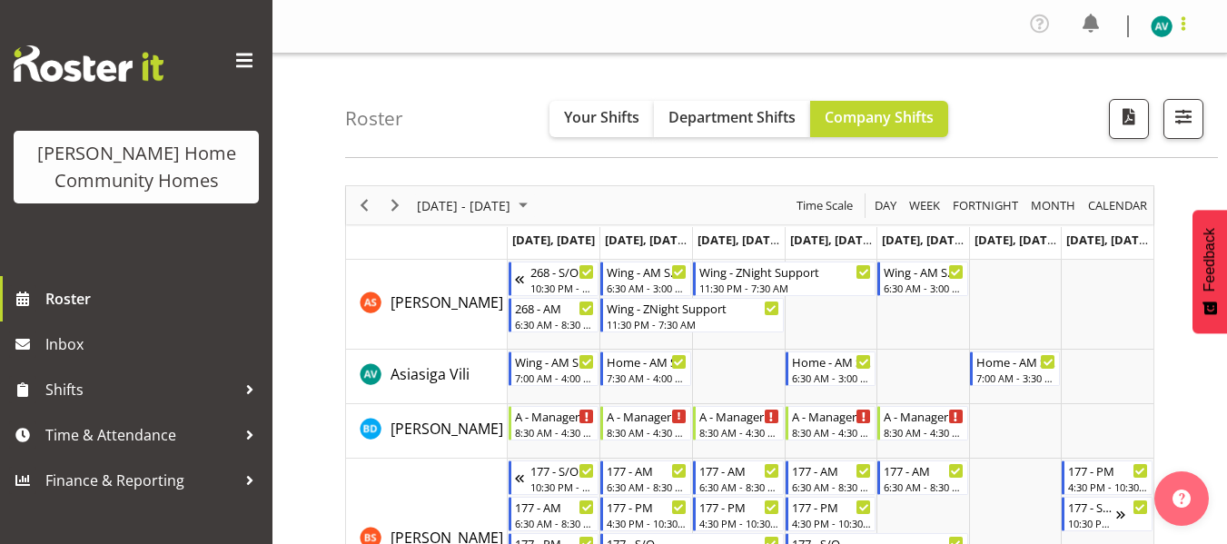
click at [1186, 20] on span at bounding box center [1184, 24] width 22 height 22
click at [1100, 112] on link "Log Out" at bounding box center [1107, 100] width 174 height 33
